Goal: Task Accomplishment & Management: Use online tool/utility

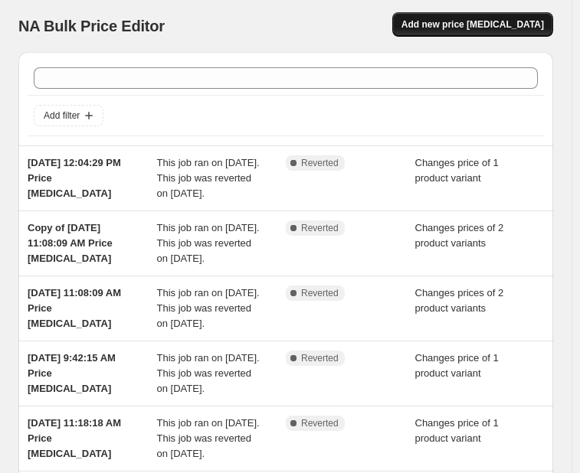
click at [447, 25] on span "Add new price [MEDICAL_DATA]" at bounding box center [472, 24] width 142 height 12
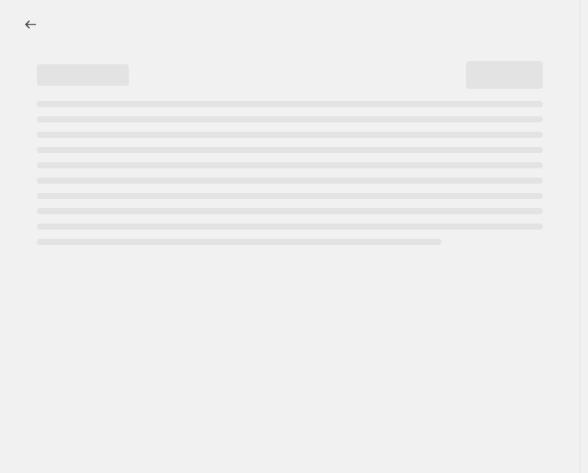
select select "percentage"
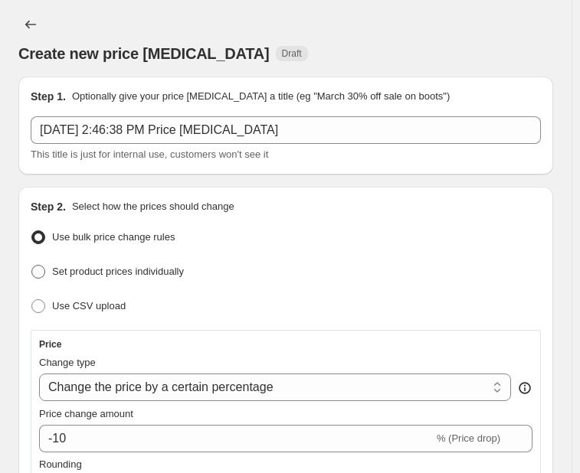
click at [37, 267] on span at bounding box center [38, 272] width 14 height 14
click at [32, 266] on input "Set product prices individually" at bounding box center [31, 265] width 1 height 1
radio input "true"
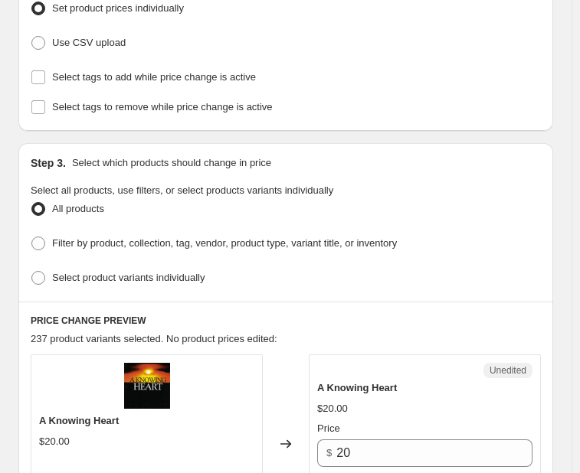
scroll to position [269, 0]
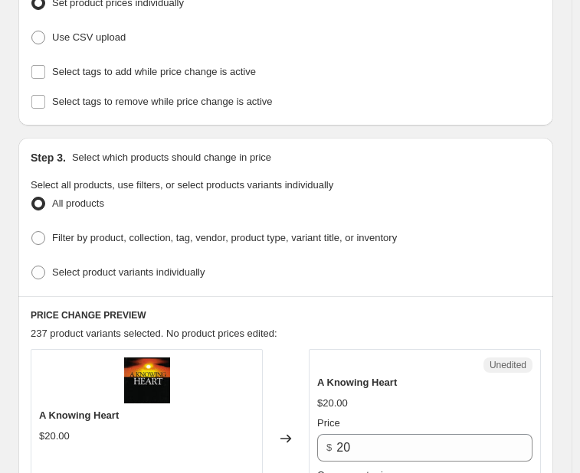
click at [38, 245] on ul "All products Filter by product, collection, tag, vendor, product type, variant …" at bounding box center [286, 238] width 510 height 91
click at [39, 235] on span at bounding box center [38, 238] width 14 height 14
click at [32, 232] on input "Filter by product, collection, tag, vendor, product type, variant title, or inv…" at bounding box center [31, 231] width 1 height 1
radio input "true"
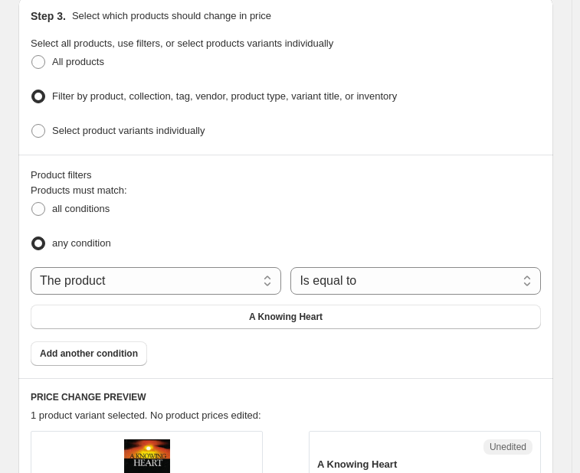
scroll to position [412, 0]
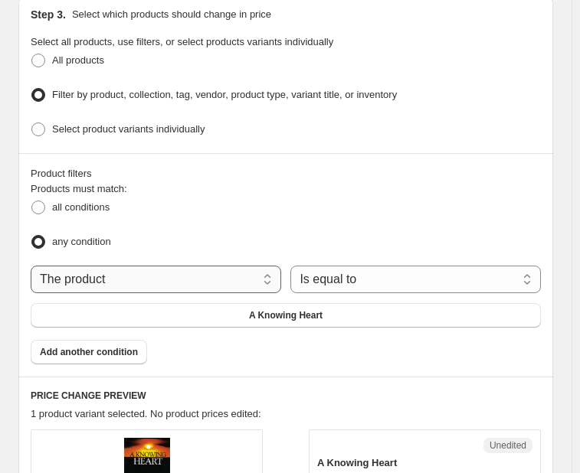
click at [208, 280] on select "The product The product's collection The product's vendor The product's type Th…" at bounding box center [156, 280] width 250 height 28
select select "collection"
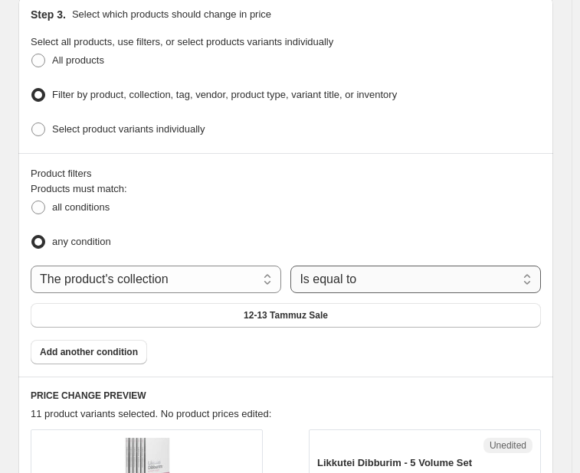
click at [343, 271] on select "Is equal to Is not equal to" at bounding box center [415, 280] width 250 height 28
click at [294, 266] on select "Is equal to Is not equal to" at bounding box center [415, 280] width 250 height 28
click at [313, 310] on span "12-13 Tammuz Sale" at bounding box center [286, 315] width 84 height 12
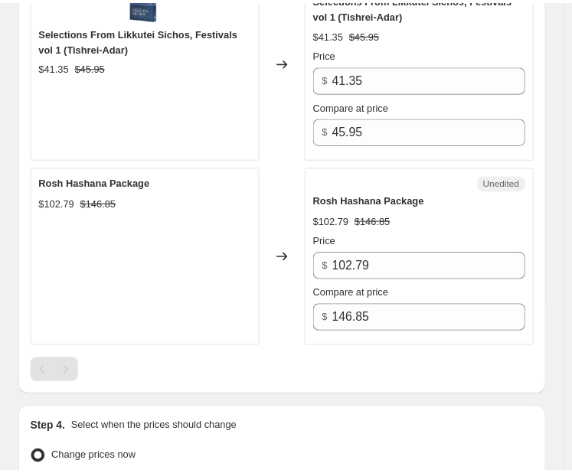
scroll to position [1486, 0]
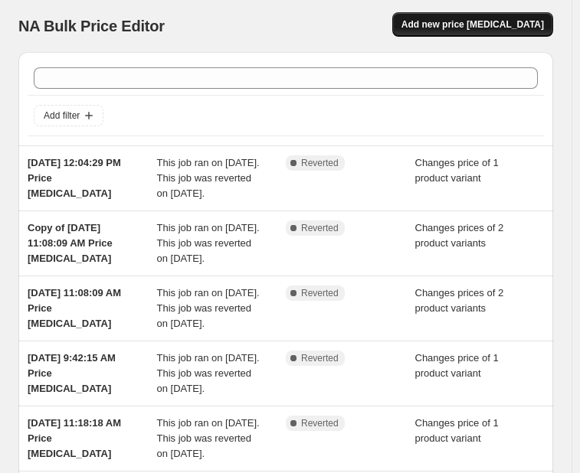
click at [483, 31] on button "Add new price [MEDICAL_DATA]" at bounding box center [472, 24] width 161 height 25
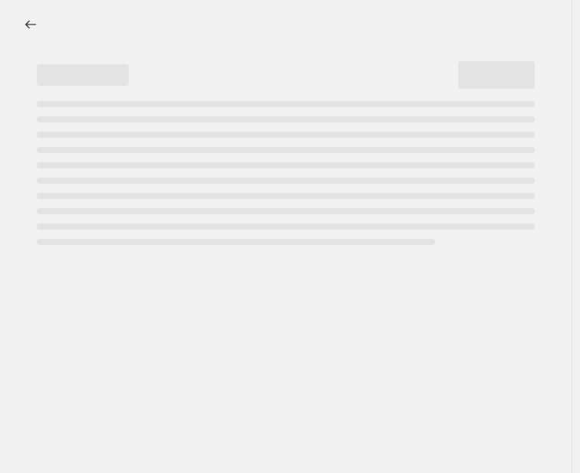
select select "percentage"
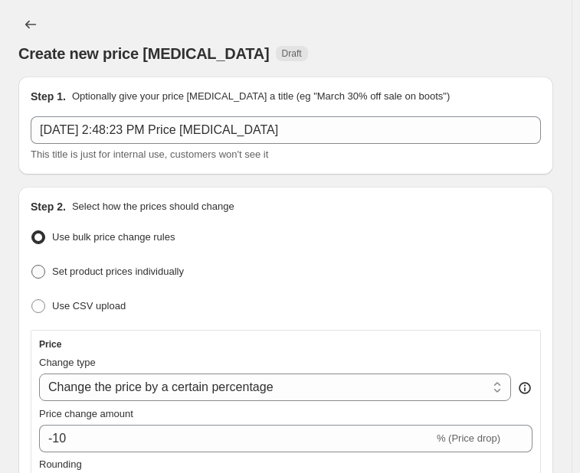
click at [34, 268] on span at bounding box center [38, 272] width 14 height 14
click at [32, 266] on input "Set product prices individually" at bounding box center [31, 265] width 1 height 1
radio input "true"
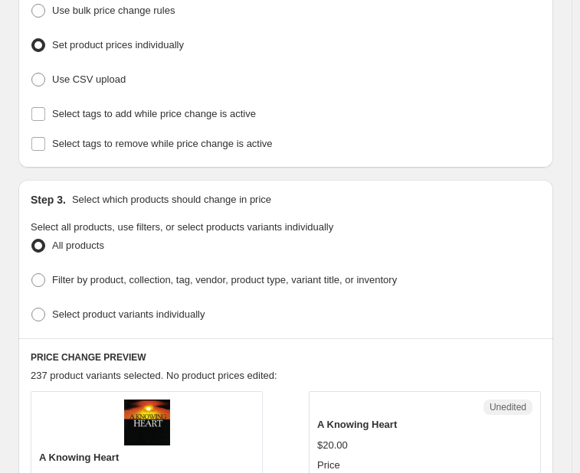
scroll to position [234, 0]
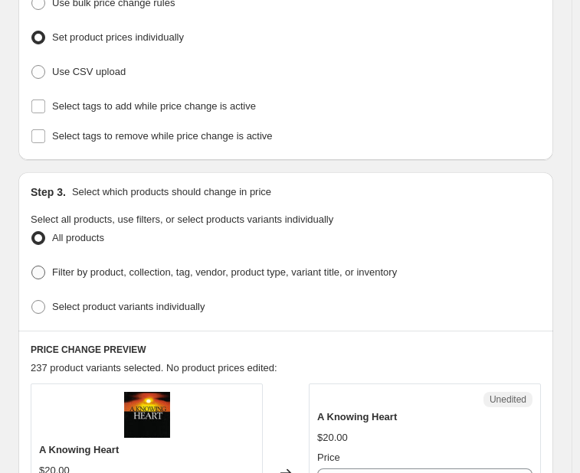
click at [90, 267] on span "Filter by product, collection, tag, vendor, product type, variant title, or inv…" at bounding box center [224, 272] width 345 height 11
click at [32, 266] on input "Filter by product, collection, tag, vendor, product type, variant title, or inv…" at bounding box center [31, 266] width 1 height 1
radio input "true"
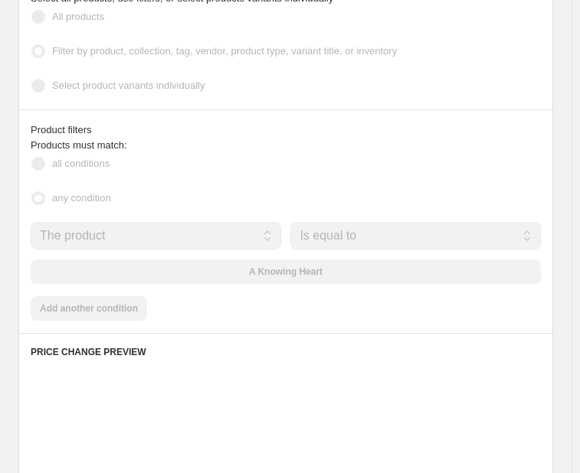
scroll to position [461, 0]
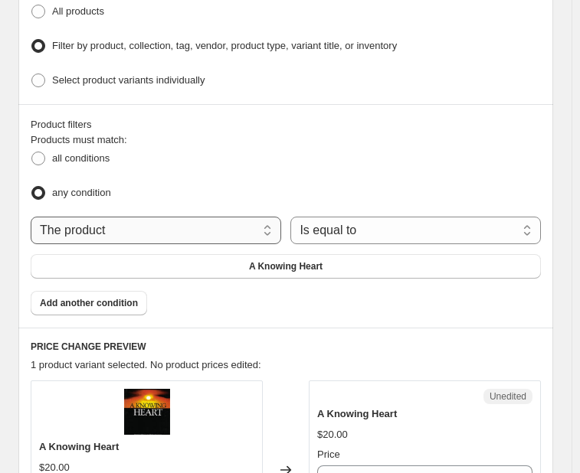
click at [233, 230] on select "The product The product's collection The product's vendor The product's type Th…" at bounding box center [156, 231] width 250 height 28
select select "collection"
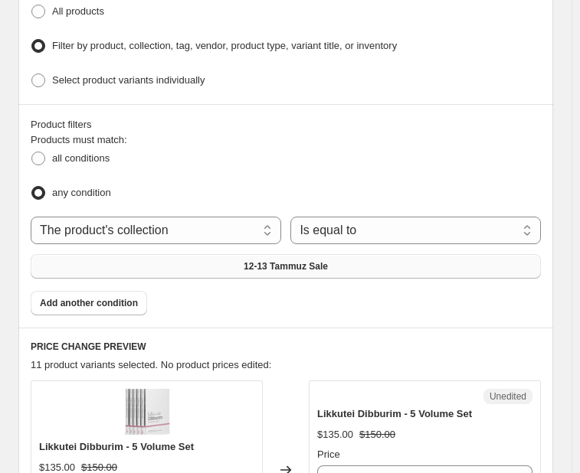
click at [270, 262] on span "12-13 Tammuz Sale" at bounding box center [286, 266] width 84 height 12
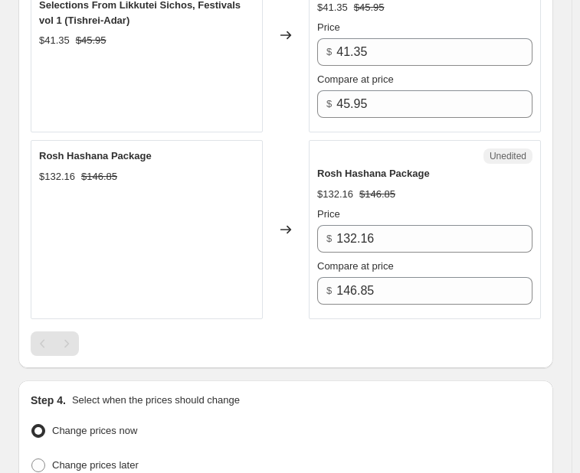
scroll to position [1509, 0]
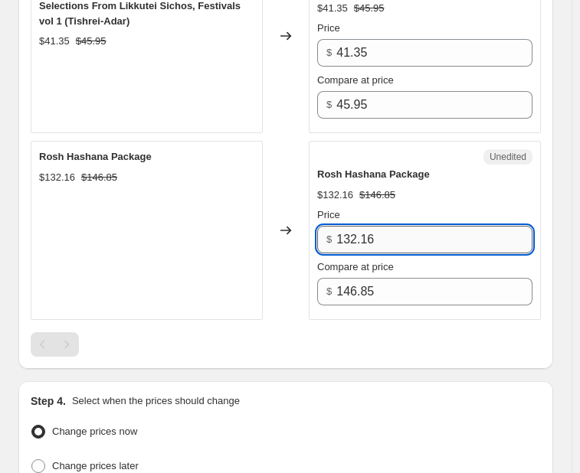
click at [356, 226] on input "132.16" at bounding box center [434, 240] width 196 height 28
type input "102.79"
click at [357, 332] on div at bounding box center [286, 344] width 510 height 25
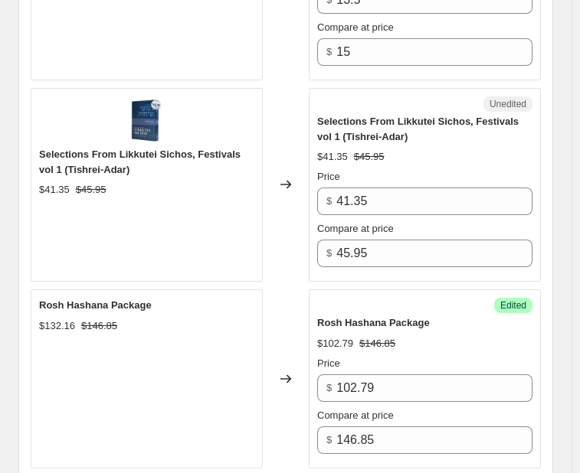
scroll to position [1360, 0]
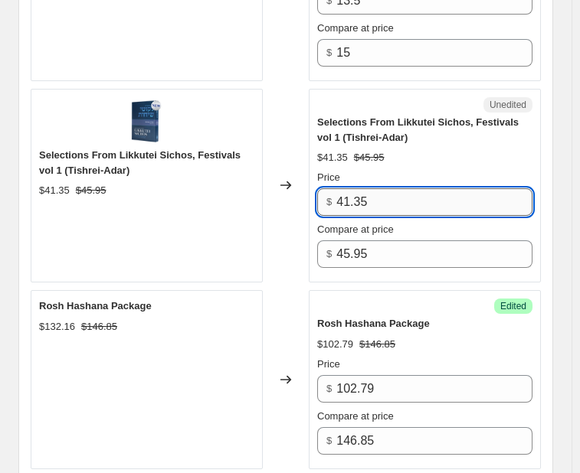
click at [352, 188] on input "41.35" at bounding box center [434, 202] width 196 height 28
type input "36.76"
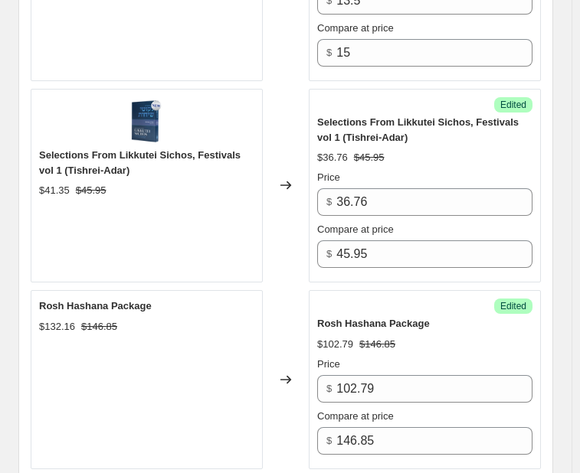
click at [297, 206] on div "Changed to" at bounding box center [286, 186] width 46 height 195
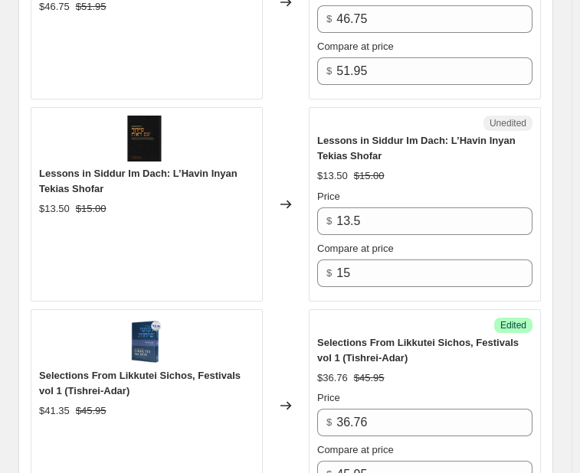
scroll to position [1138, 0]
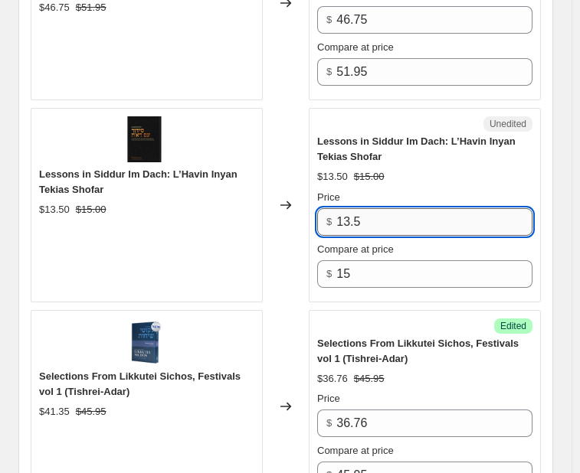
click at [350, 208] on input "13.5" at bounding box center [434, 222] width 196 height 28
type input "12"
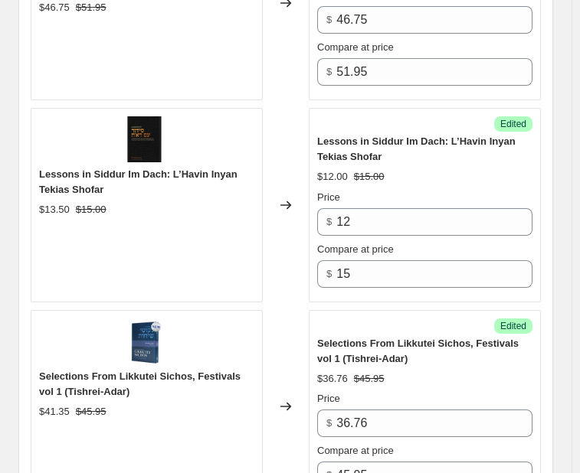
click at [282, 249] on div "Changed to" at bounding box center [286, 205] width 46 height 195
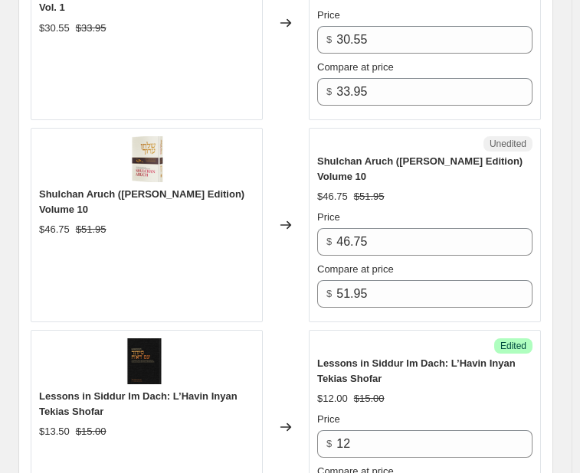
scroll to position [915, 0]
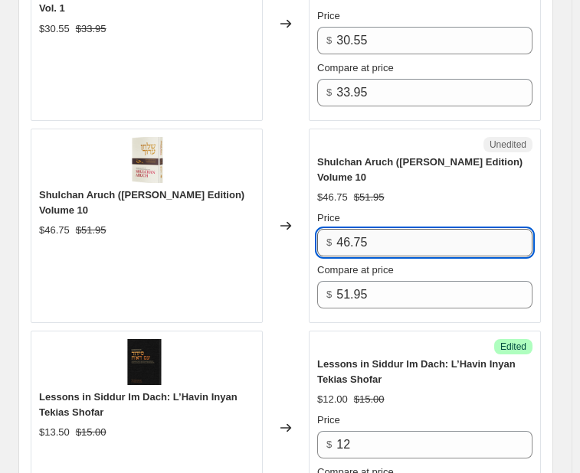
click at [366, 229] on input "46.75" at bounding box center [434, 243] width 196 height 28
type input "41.56"
click at [297, 231] on div "Changed to" at bounding box center [286, 226] width 46 height 195
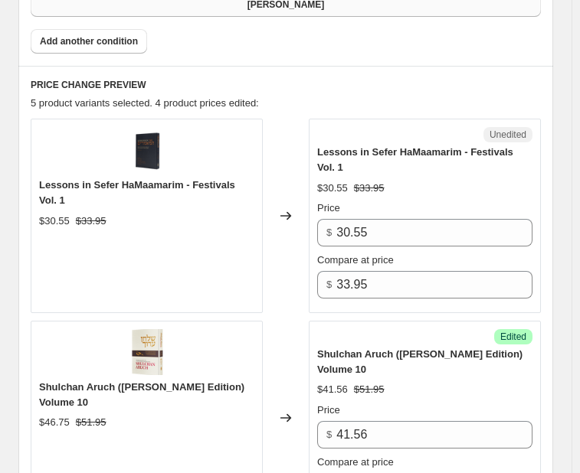
scroll to position [722, 0]
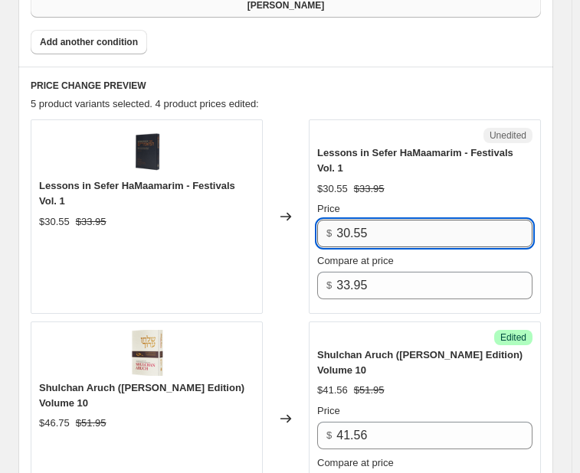
click at [352, 220] on input "30.55" at bounding box center [434, 234] width 196 height 28
type input "27.16"
click at [293, 240] on div "Changed to" at bounding box center [286, 216] width 46 height 195
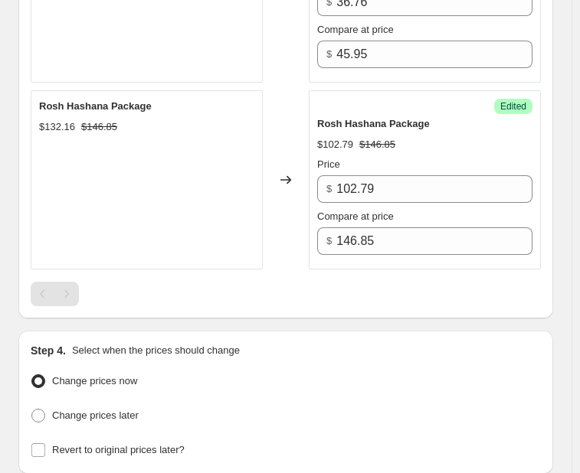
scroll to position [1648, 0]
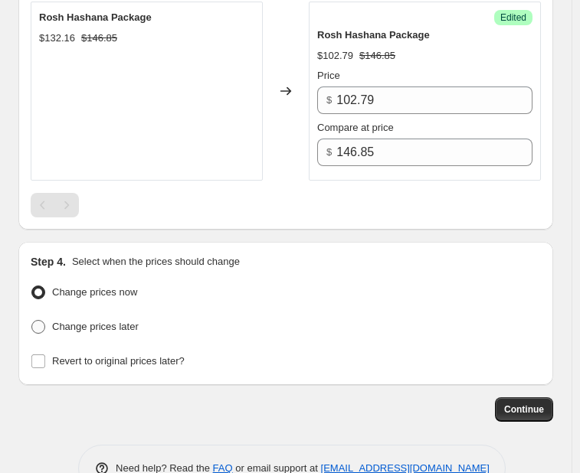
click at [95, 321] on span "Change prices later" at bounding box center [95, 326] width 87 height 11
click at [32, 320] on input "Change prices later" at bounding box center [31, 320] width 1 height 1
radio input "true"
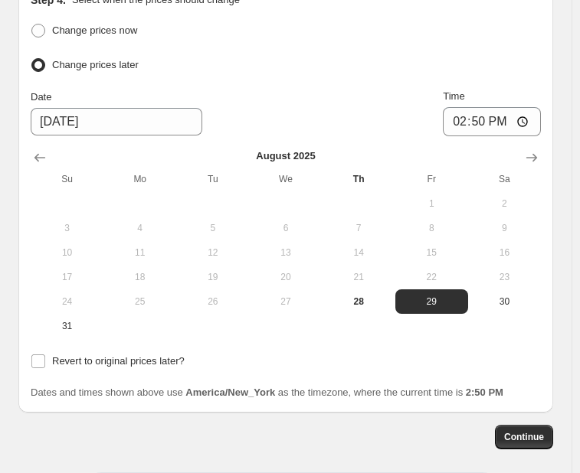
scroll to position [1911, 0]
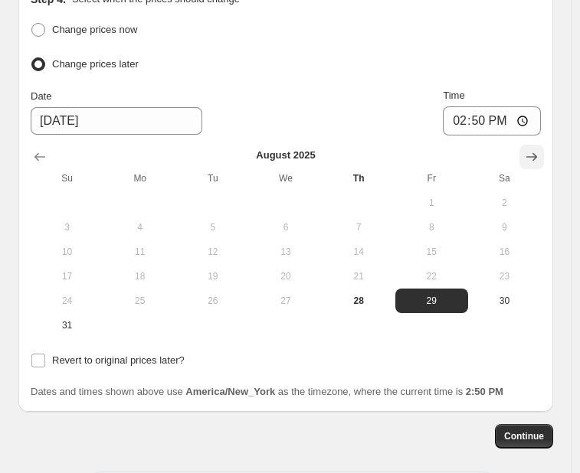
click at [539, 149] on icon "Show next month, September 2025" at bounding box center [531, 156] width 15 height 15
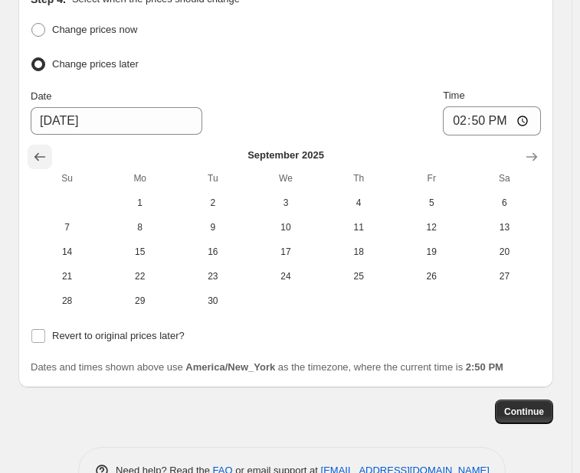
click at [50, 145] on button "Show previous month, August 2025" at bounding box center [40, 157] width 25 height 25
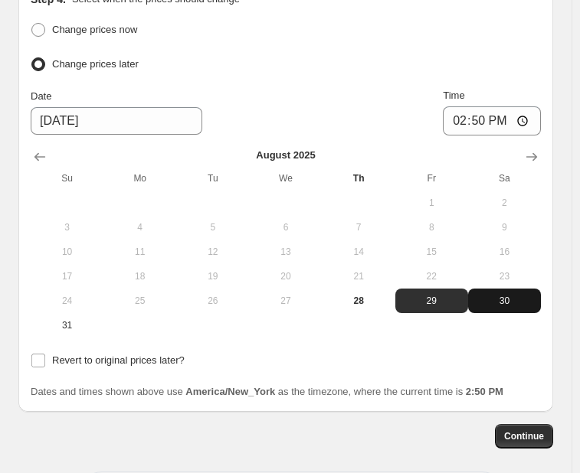
click at [520, 295] on span "30" at bounding box center [504, 301] width 61 height 12
type input "8/30/2025"
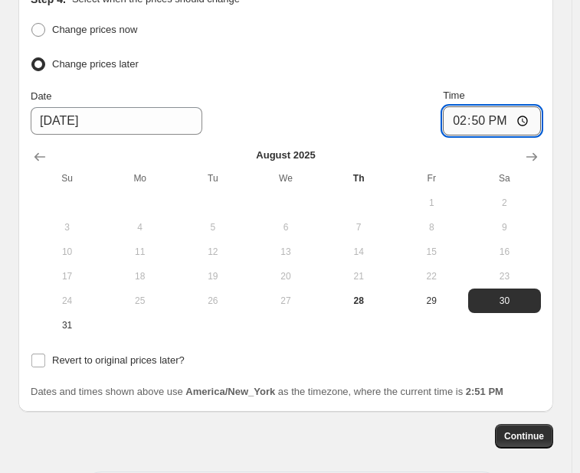
click at [480, 106] on input "14:50" at bounding box center [492, 120] width 98 height 29
click at [475, 106] on input "14:50" at bounding box center [492, 120] width 98 height 29
click at [467, 106] on input "14:50" at bounding box center [492, 120] width 98 height 29
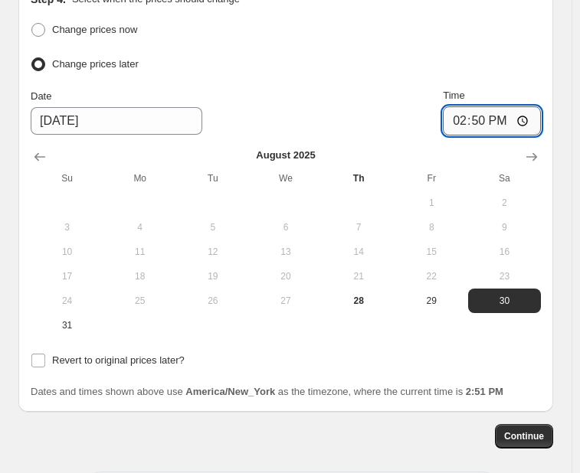
click at [467, 106] on input "14:50" at bounding box center [492, 120] width 98 height 29
type input "21:45"
click at [366, 300] on div "Change prices now Change prices later Date 8/30/2025 Time 21:45 August 2025 Su …" at bounding box center [286, 195] width 510 height 353
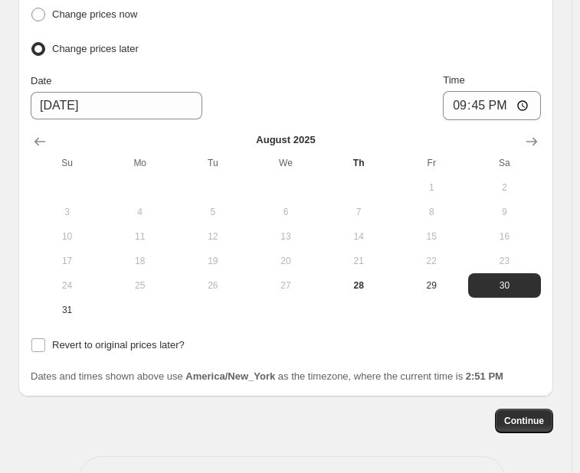
scroll to position [1937, 0]
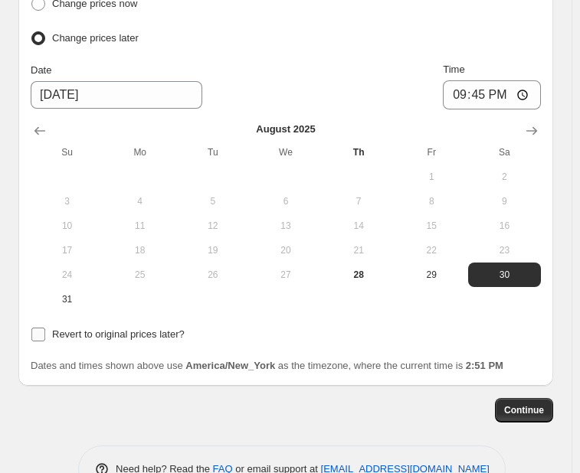
click at [39, 328] on input "Revert to original prices later?" at bounding box center [38, 335] width 14 height 14
checkbox input "true"
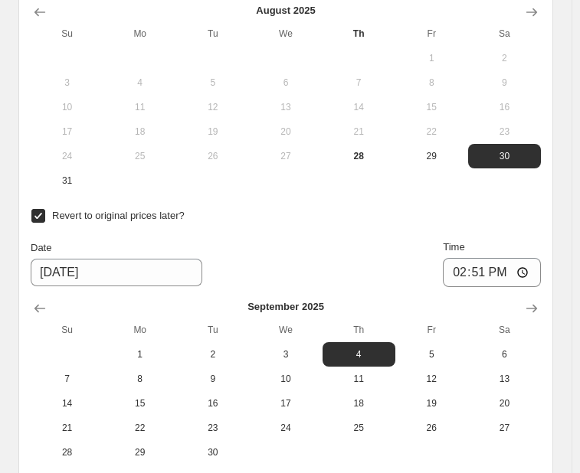
scroll to position [2122, 0]
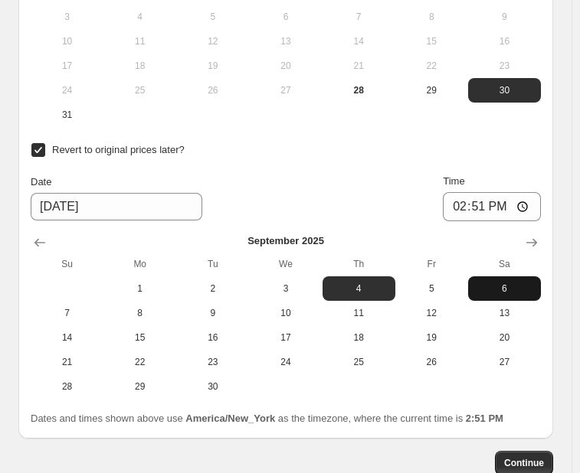
click at [503, 283] on span "6" at bounding box center [504, 289] width 61 height 12
type input "9/6/2025"
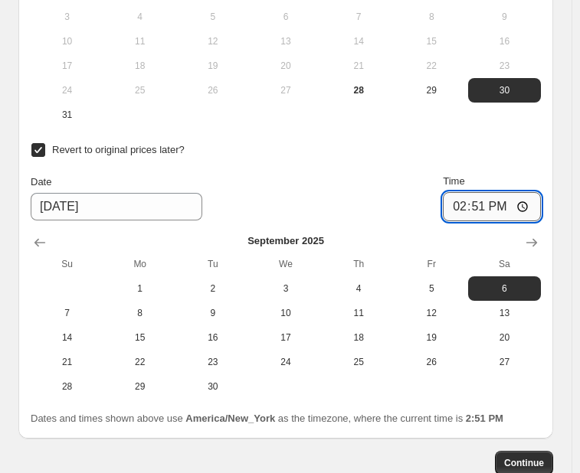
click at [474, 192] on input "14:51" at bounding box center [492, 206] width 98 height 29
type input "23:59"
click at [408, 139] on div "Revert to original prices later? Date 9/6/2025 Time 23:59 September 2025 Su Mo …" at bounding box center [286, 269] width 510 height 260
click at [522, 457] on span "Continue" at bounding box center [524, 463] width 40 height 12
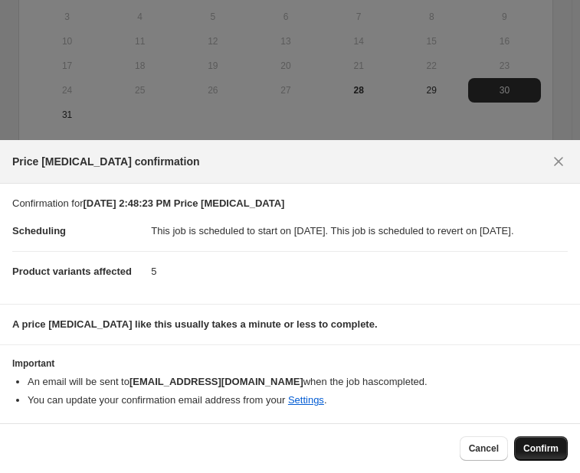
click at [543, 456] on button "Confirm" at bounding box center [541, 449] width 54 height 25
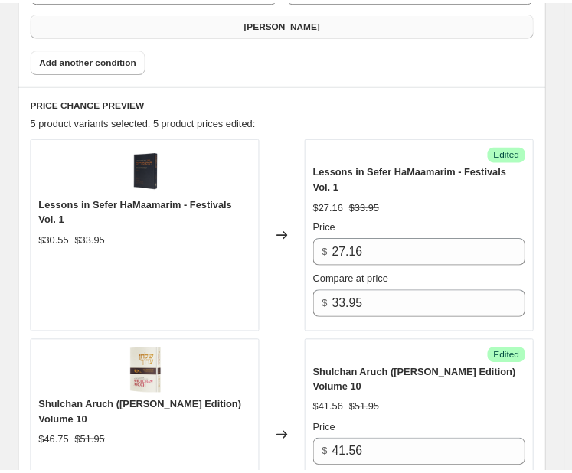
scroll to position [725, 0]
